Goal: Task Accomplishment & Management: Manage account settings

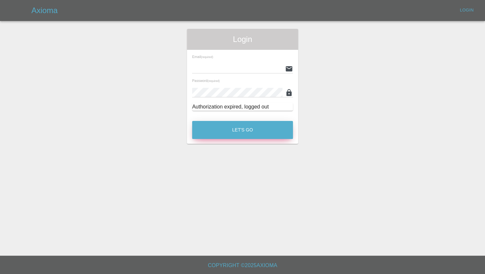
type input "[PERSON_NAME][EMAIL_ADDRESS][PERSON_NAME][DOMAIN_NAME]"
click at [214, 130] on button "Let's Go" at bounding box center [242, 130] width 101 height 18
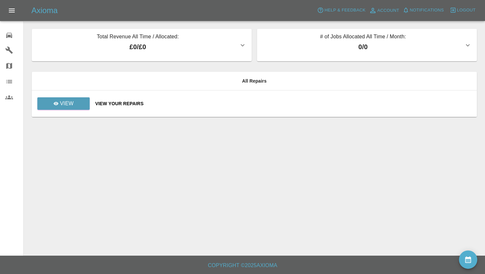
click at [11, 37] on icon at bounding box center [9, 35] width 6 height 5
click at [11, 6] on button "Open drawer" at bounding box center [12, 11] width 16 height 16
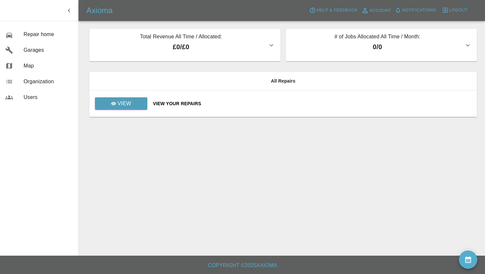
click at [71, 10] on icon "button" at bounding box center [69, 11] width 8 height 8
